Goal: Navigation & Orientation: Find specific page/section

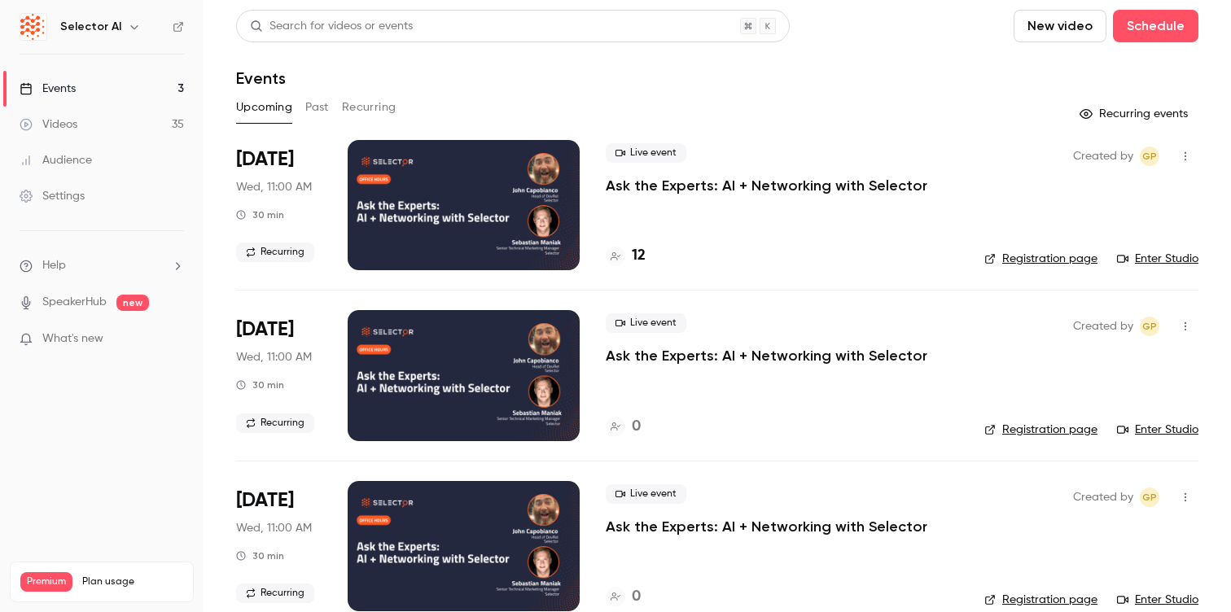
click at [104, 124] on link "Videos 35" at bounding box center [102, 125] width 204 height 36
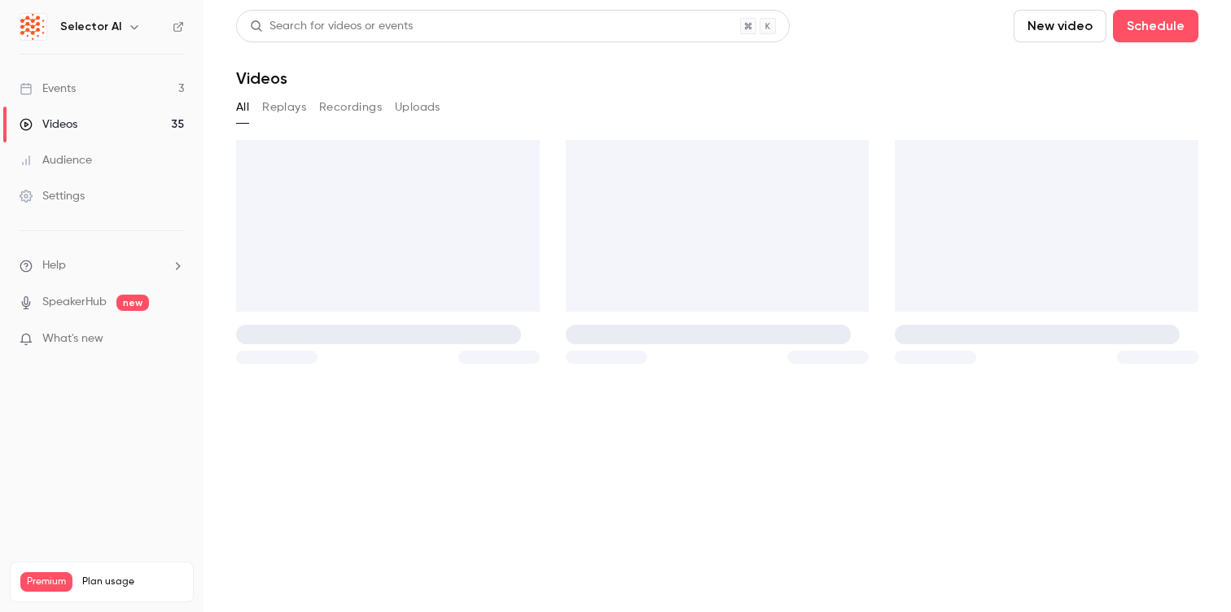
click at [99, 96] on link "Events 3" at bounding box center [102, 89] width 204 height 36
